Goal: Task Accomplishment & Management: Use online tool/utility

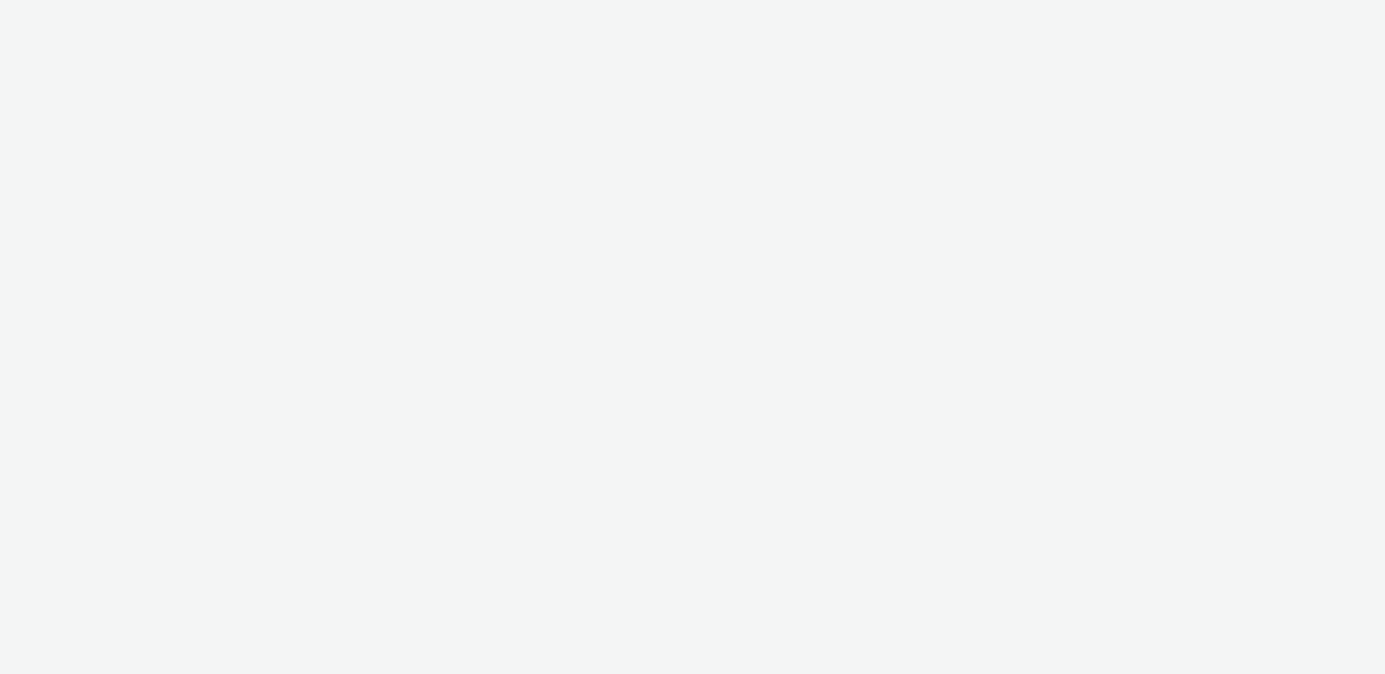
select select "aa2d3f22-8cd3-452c-915a-90da4c6ce460"
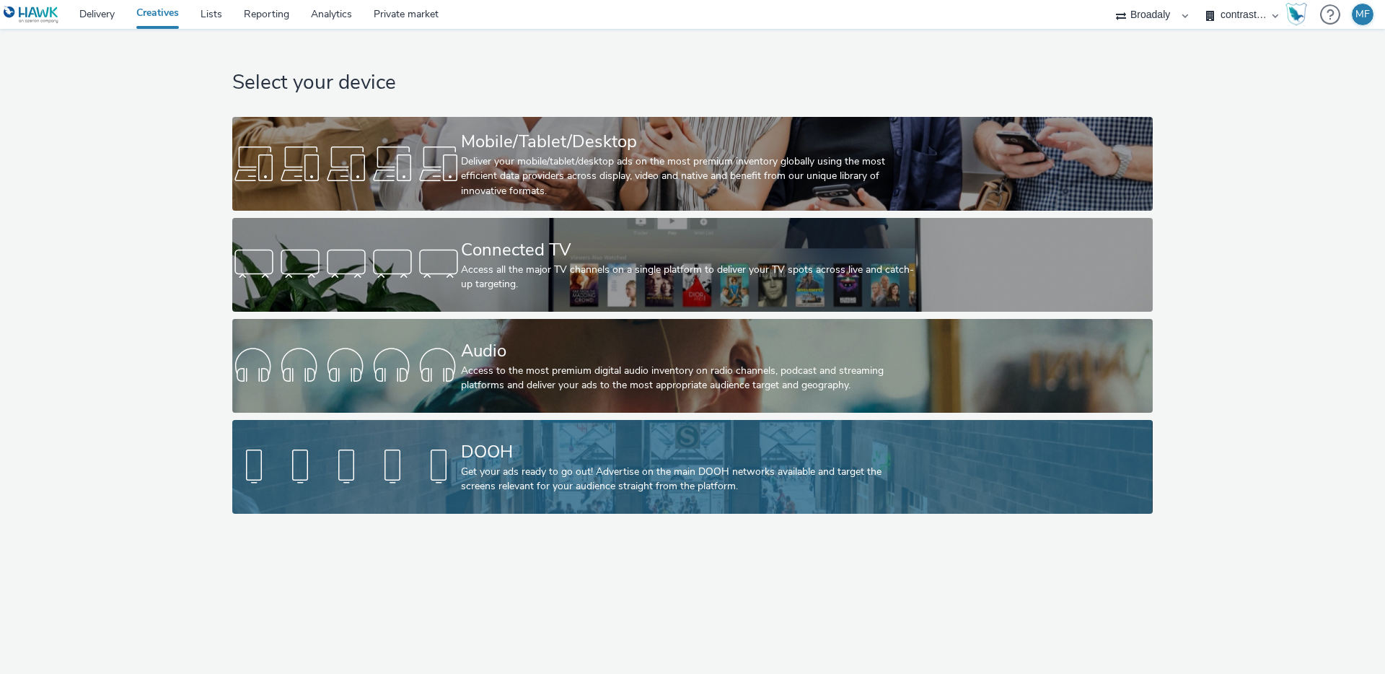
click at [447, 425] on link "DOOH Get your ads ready to go out! Advertise on the main DOOH networks availabl…" at bounding box center [692, 467] width 920 height 94
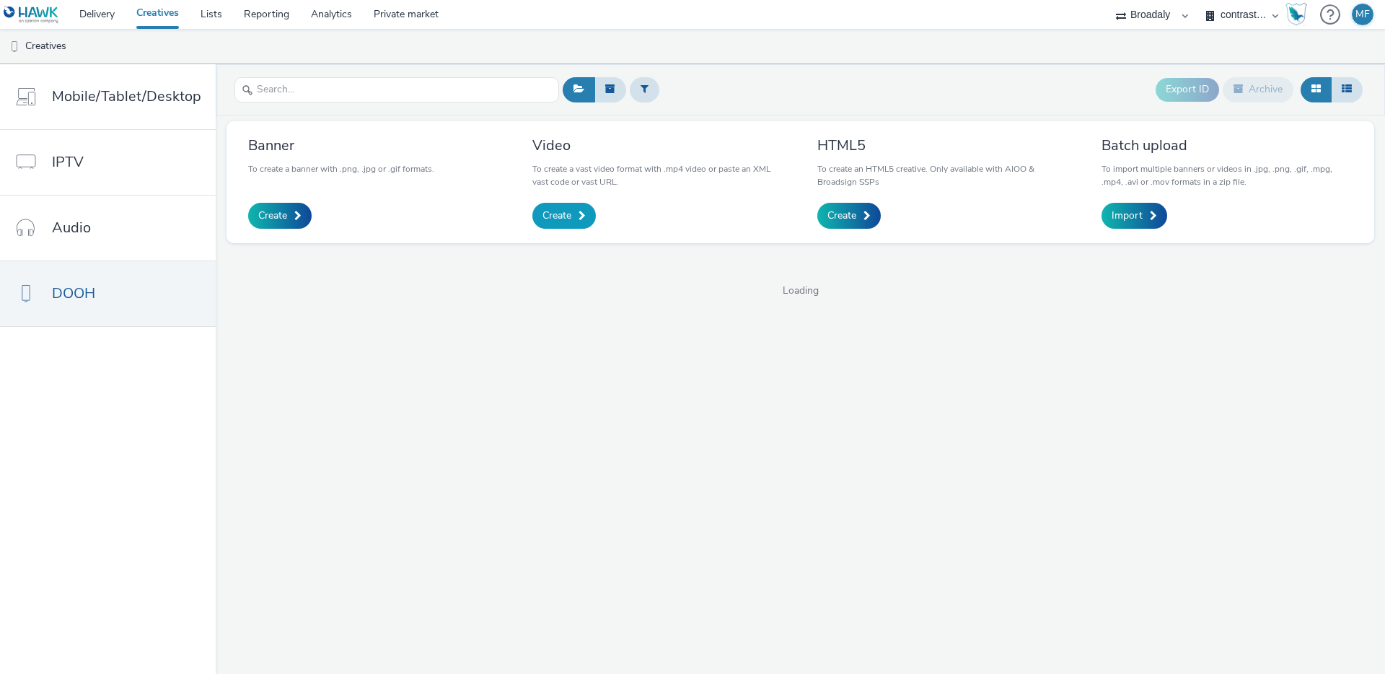
click at [554, 216] on span "Create" at bounding box center [556, 215] width 29 height 14
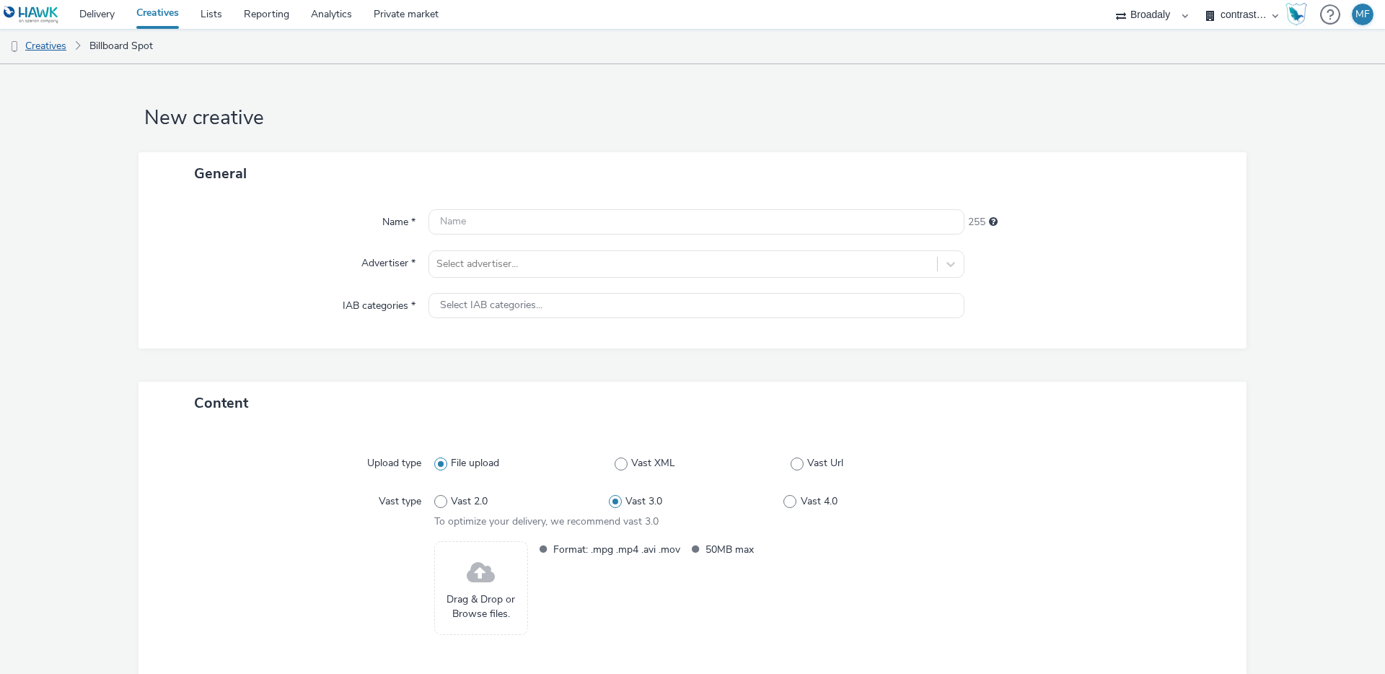
click at [30, 42] on link "Creatives" at bounding box center [37, 46] width 74 height 35
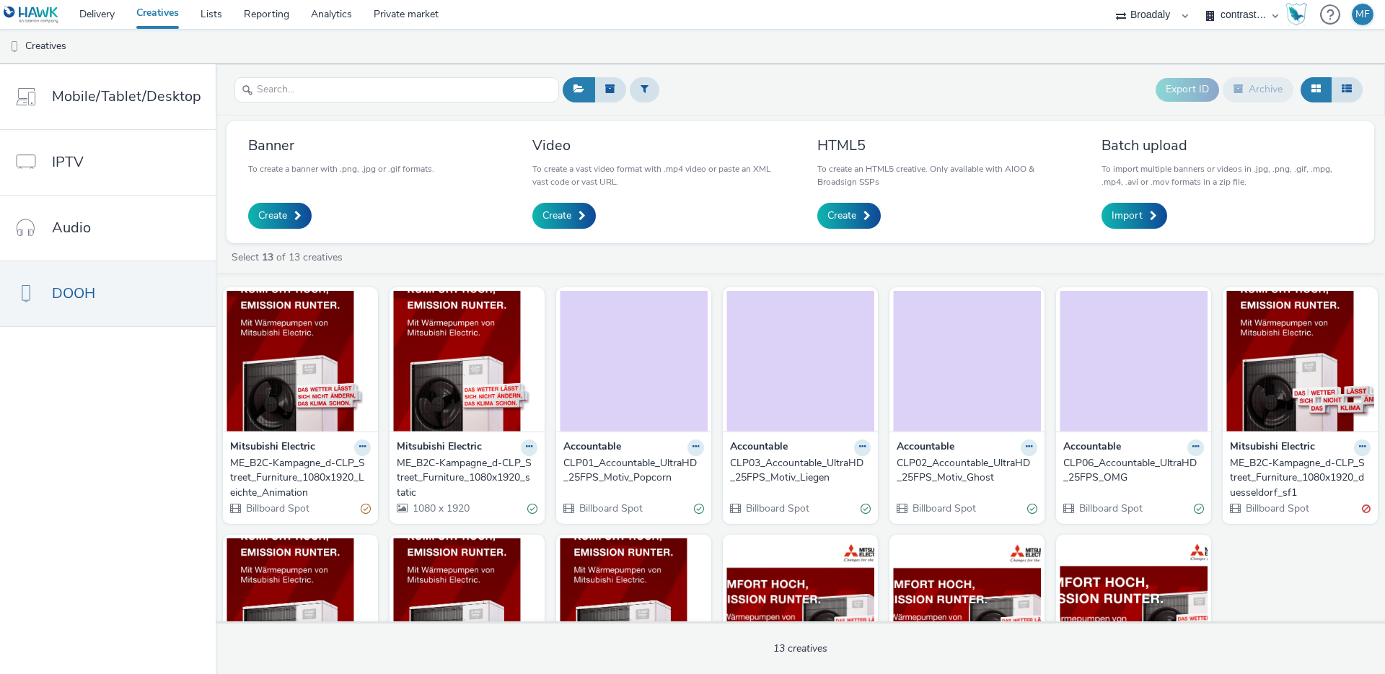
click at [93, 36] on ul "Creatives" at bounding box center [692, 46] width 1385 height 35
click at [100, 9] on link "Delivery" at bounding box center [97, 14] width 57 height 29
